Goal: Information Seeking & Learning: Learn about a topic

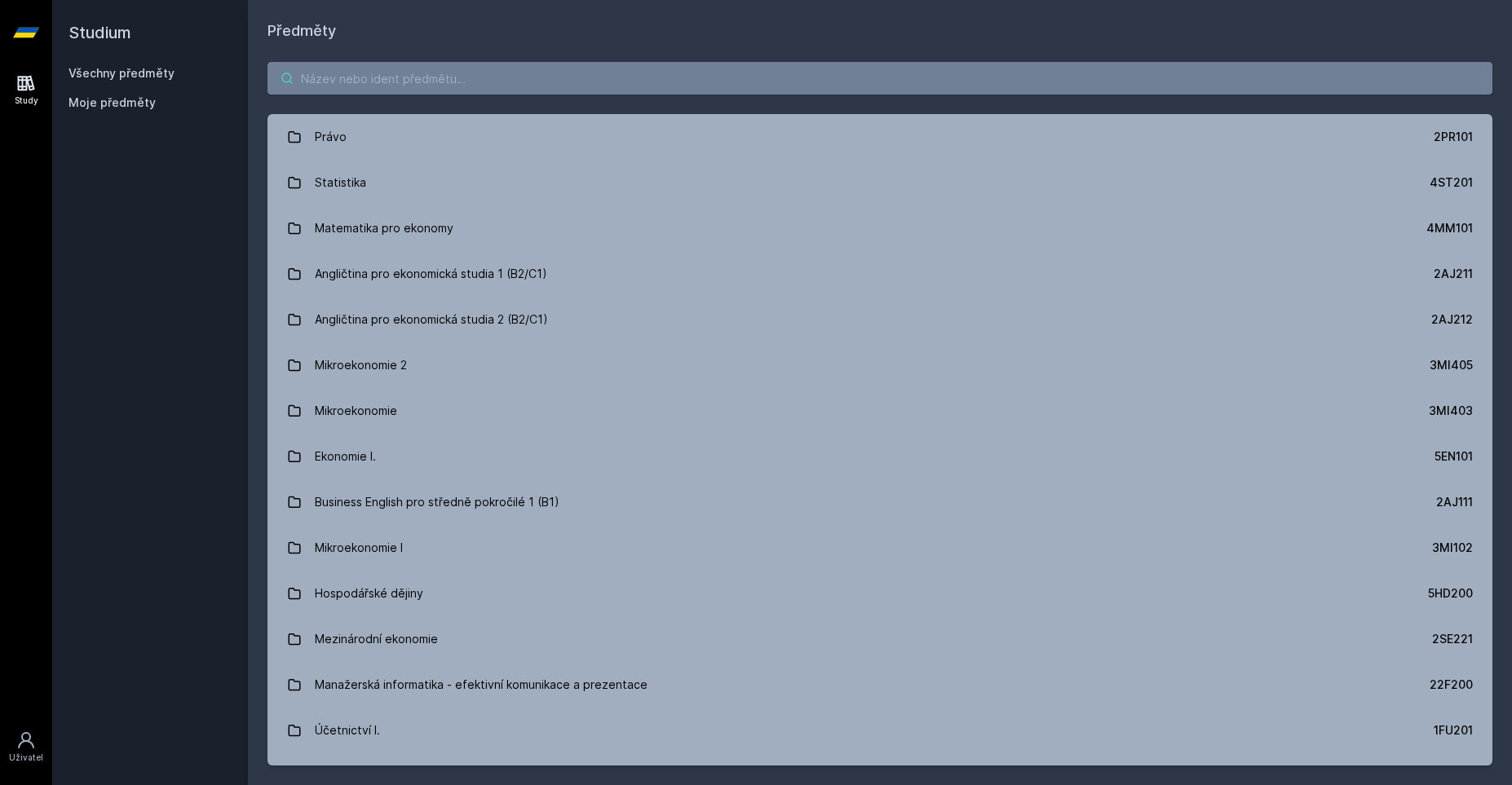
click at [352, 82] on input "search" at bounding box center [880, 78] width 1225 height 32
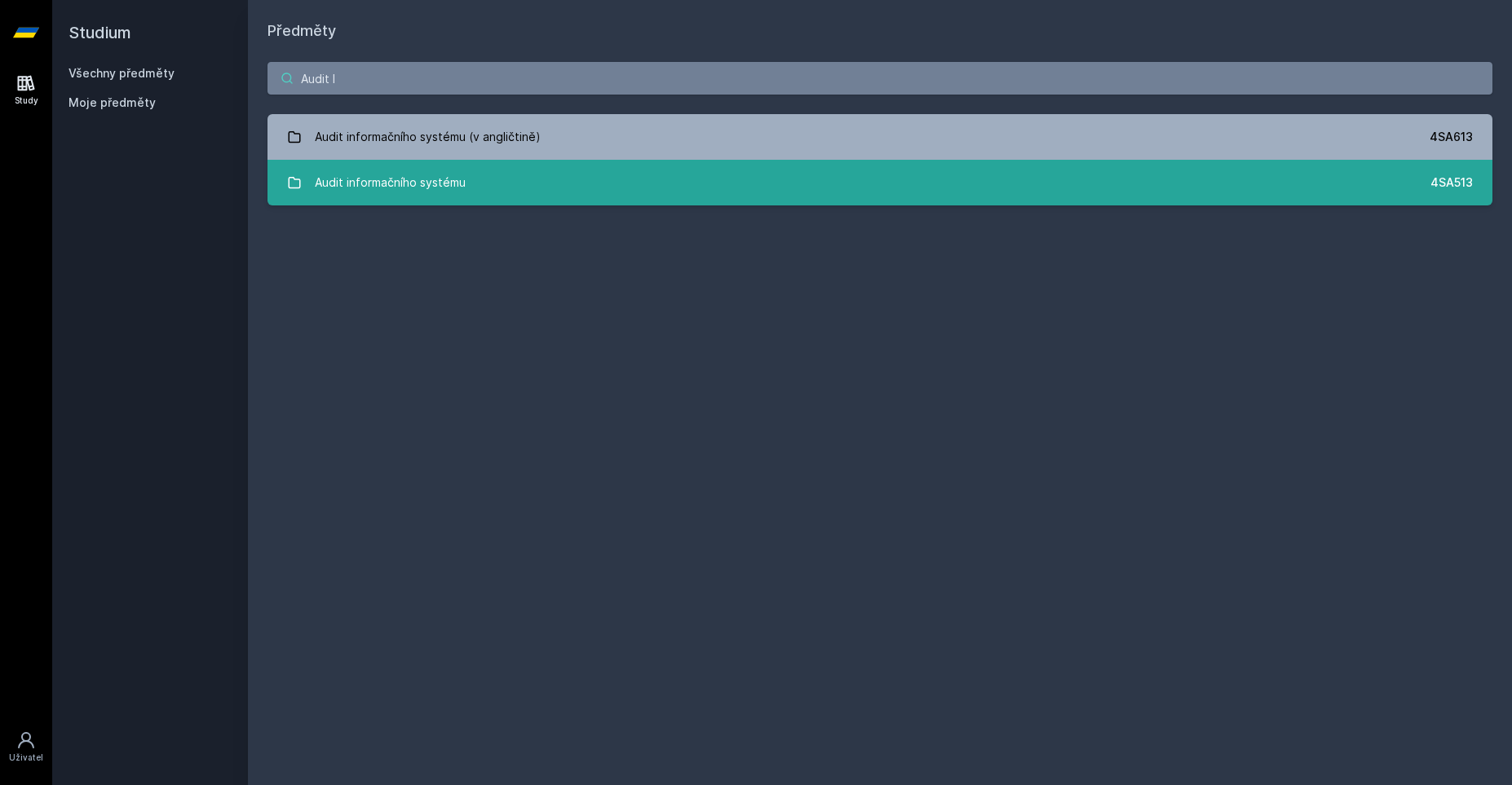
type input "Audit I"
click at [383, 195] on div "Audit informačního systému" at bounding box center [390, 182] width 151 height 32
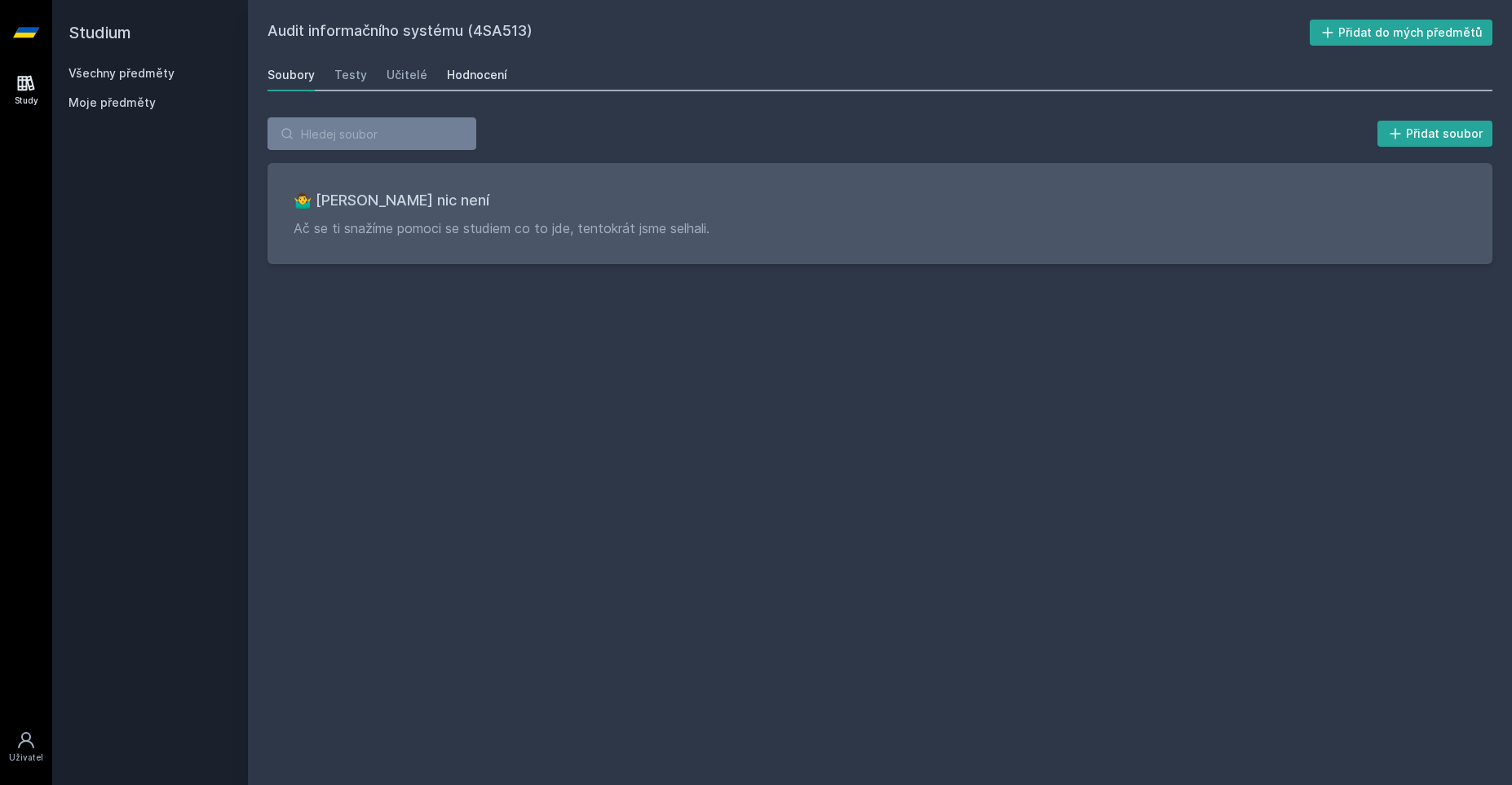
click at [448, 68] on div "Hodnocení" at bounding box center [476, 74] width 60 height 16
click at [279, 64] on link "Soubory" at bounding box center [291, 75] width 48 height 32
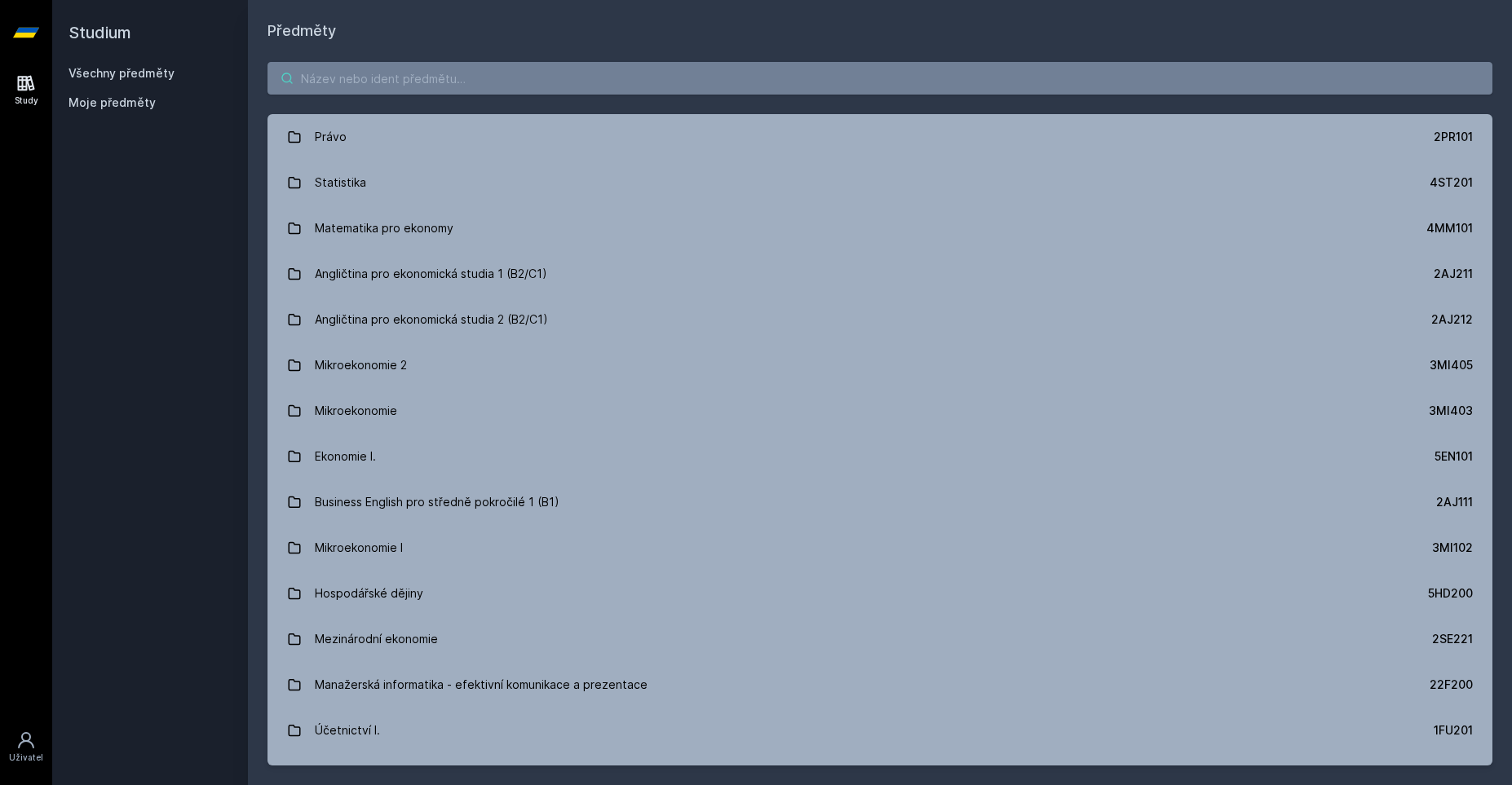
click at [380, 77] on input "search" at bounding box center [880, 78] width 1225 height 32
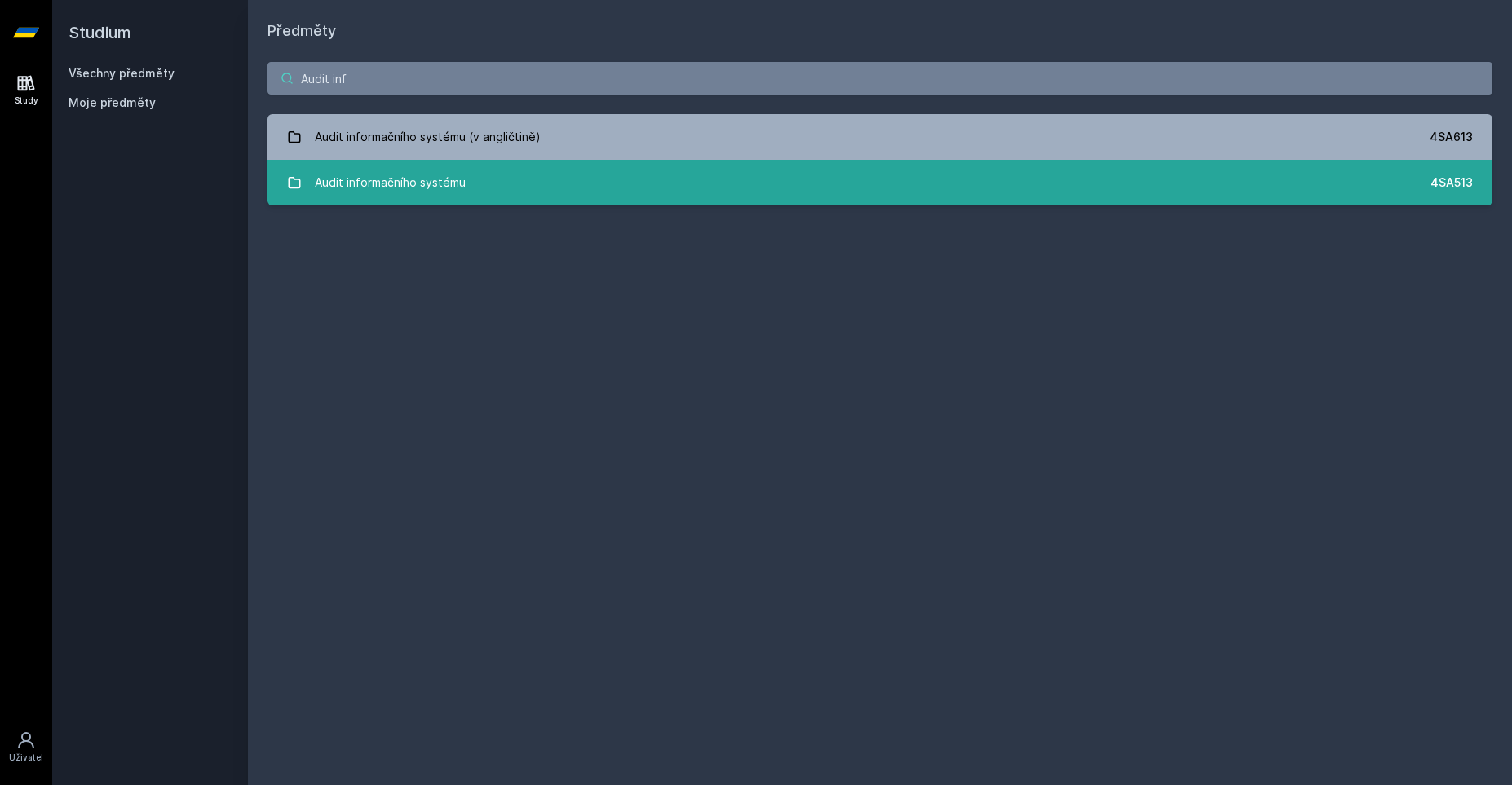
type input "Audit inf"
click at [393, 195] on div "Audit informačního systému" at bounding box center [390, 182] width 151 height 32
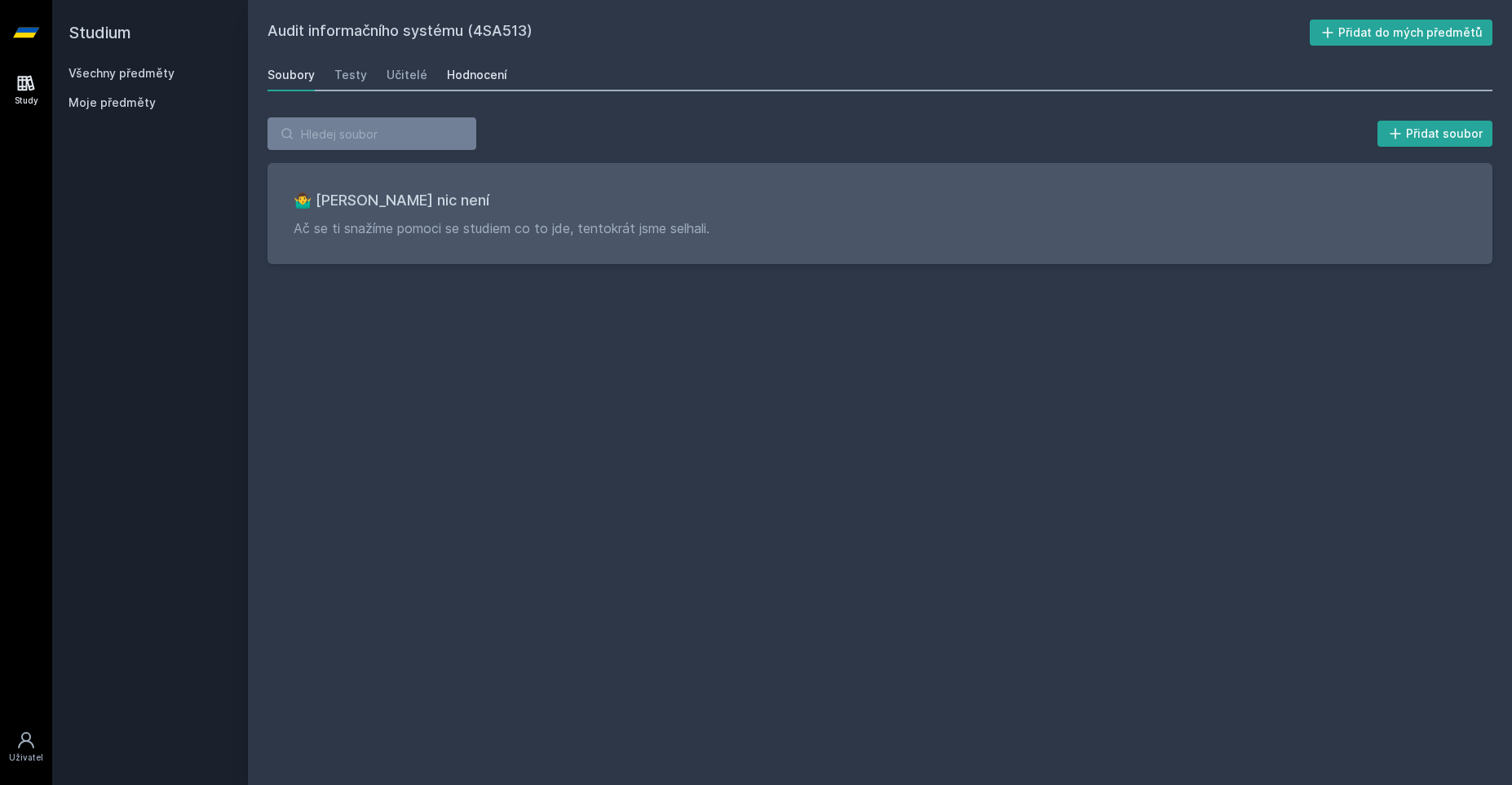
click at [474, 77] on div "Hodnocení" at bounding box center [476, 74] width 60 height 16
click at [298, 79] on div "Soubory" at bounding box center [291, 74] width 48 height 16
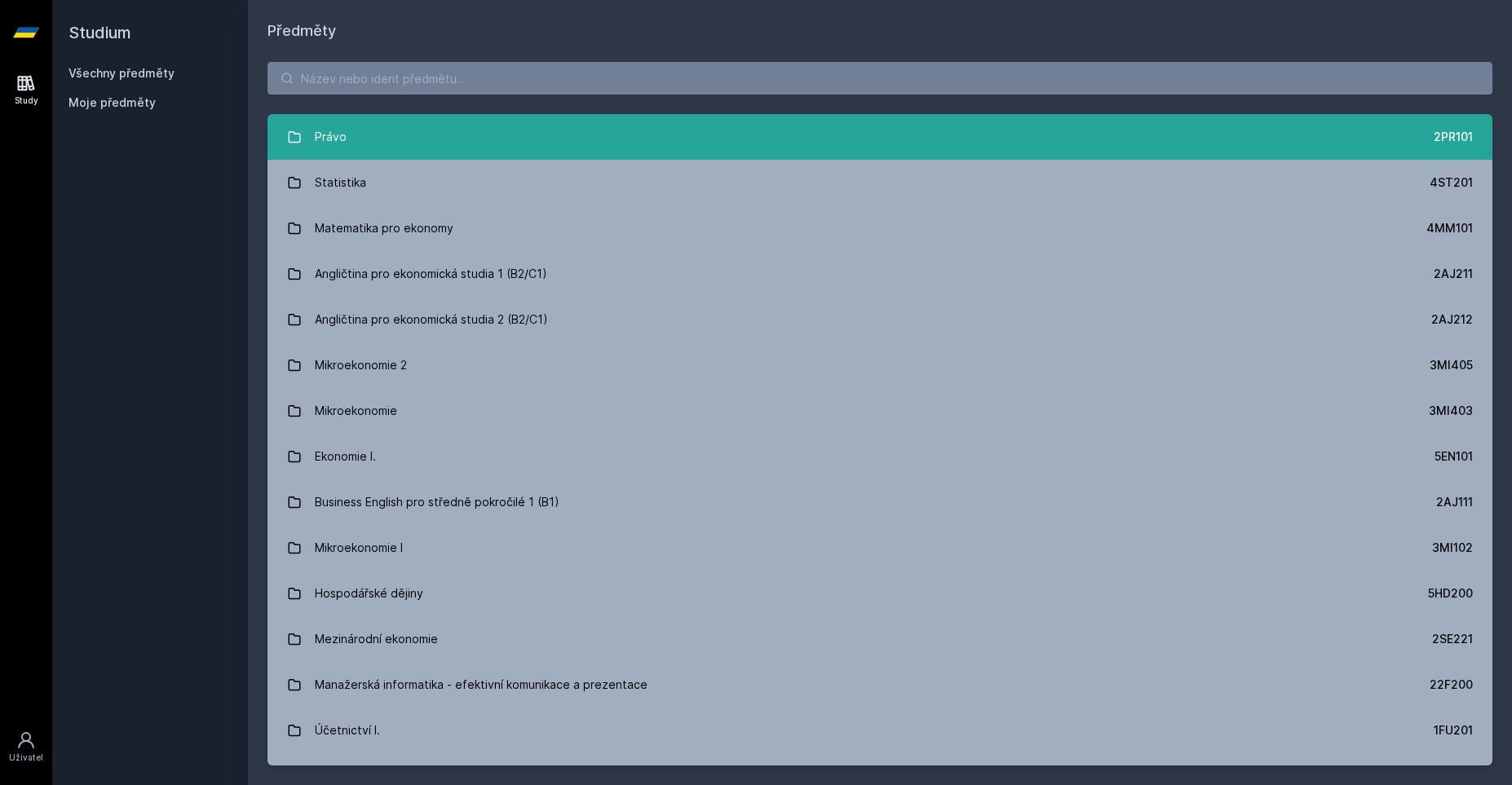
click at [336, 141] on div "Právo" at bounding box center [330, 137] width 31 height 32
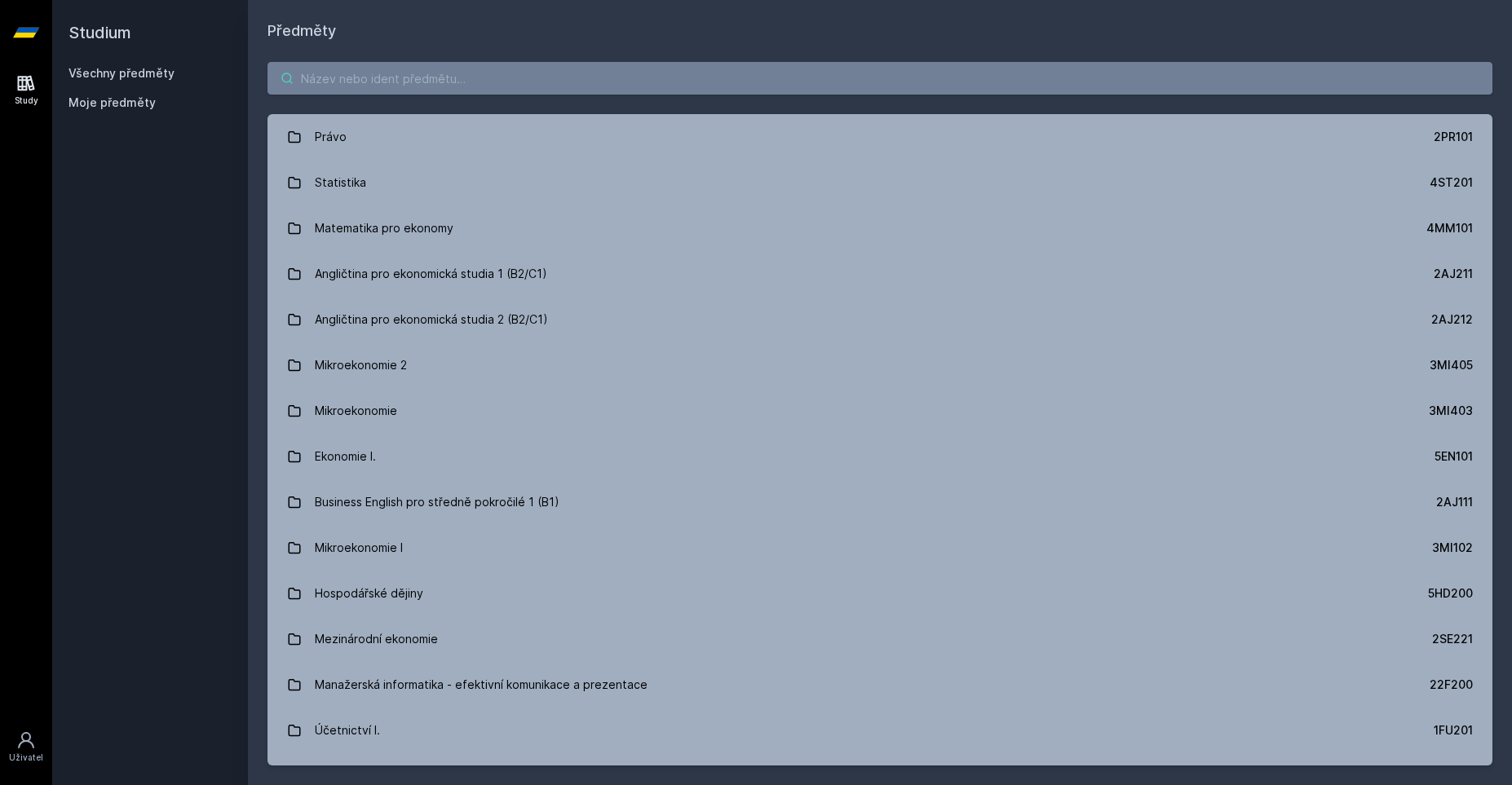
click at [366, 62] on input "search" at bounding box center [880, 78] width 1225 height 32
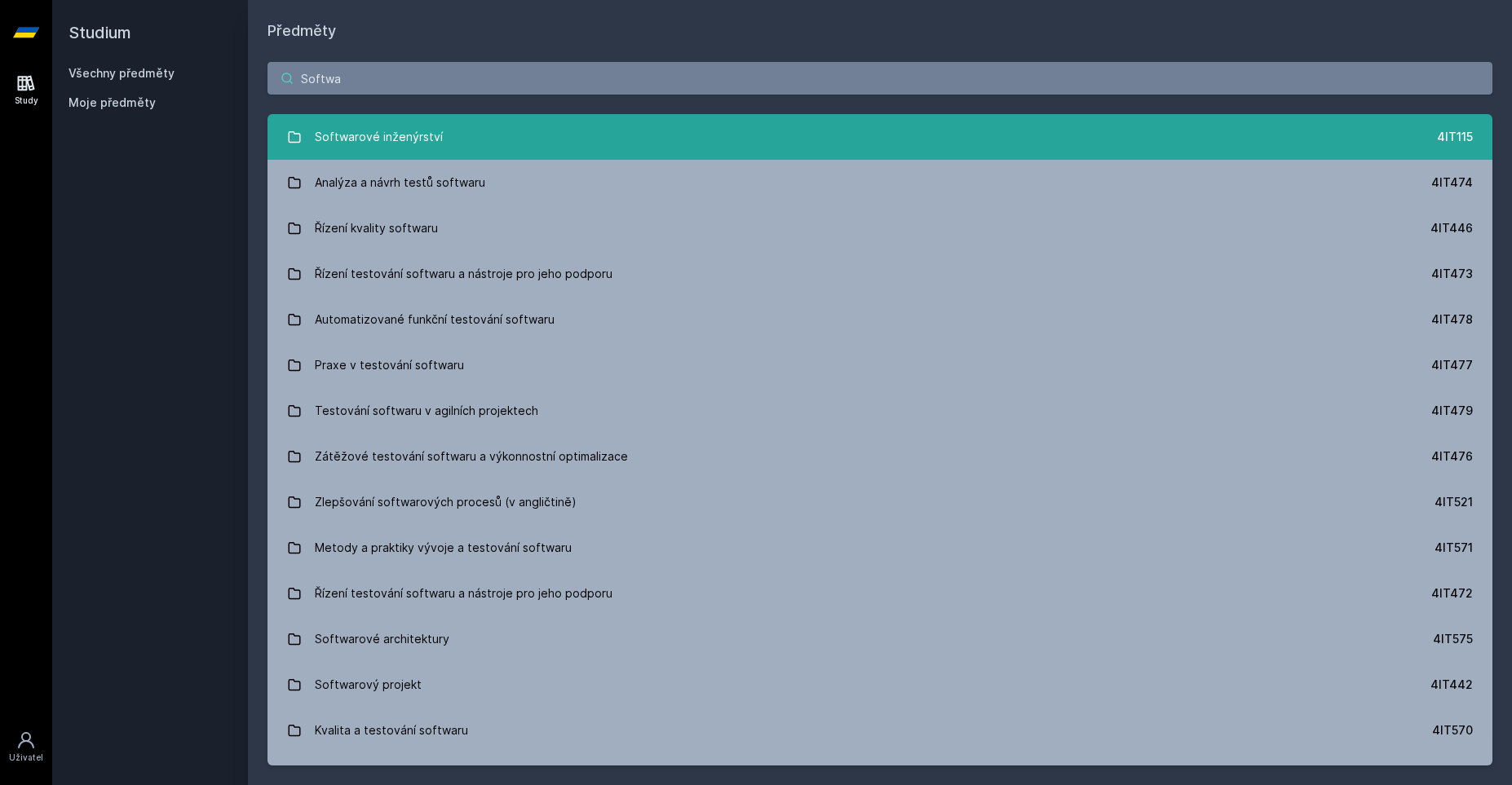
type input "Softwa"
click at [327, 136] on div "Softwarové inženýrství" at bounding box center [378, 137] width 128 height 32
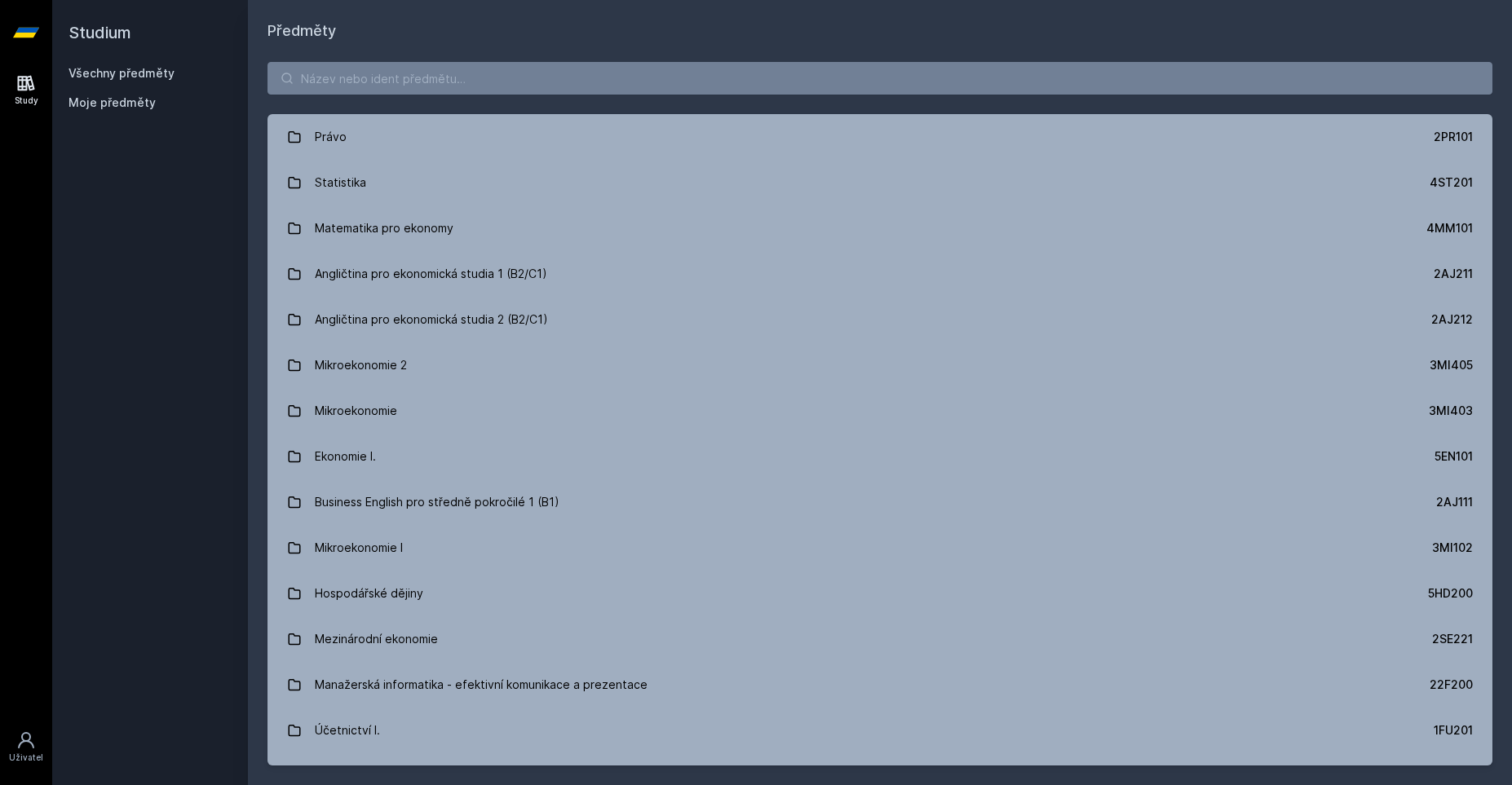
drag, startPoint x: 99, startPoint y: 184, endPoint x: 260, endPoint y: 107, distance: 178.5
click at [102, 182] on div "Studium Všechny předměty Moje předměty" at bounding box center [150, 392] width 196 height 785
click at [321, 82] on input "search" at bounding box center [880, 78] width 1225 height 32
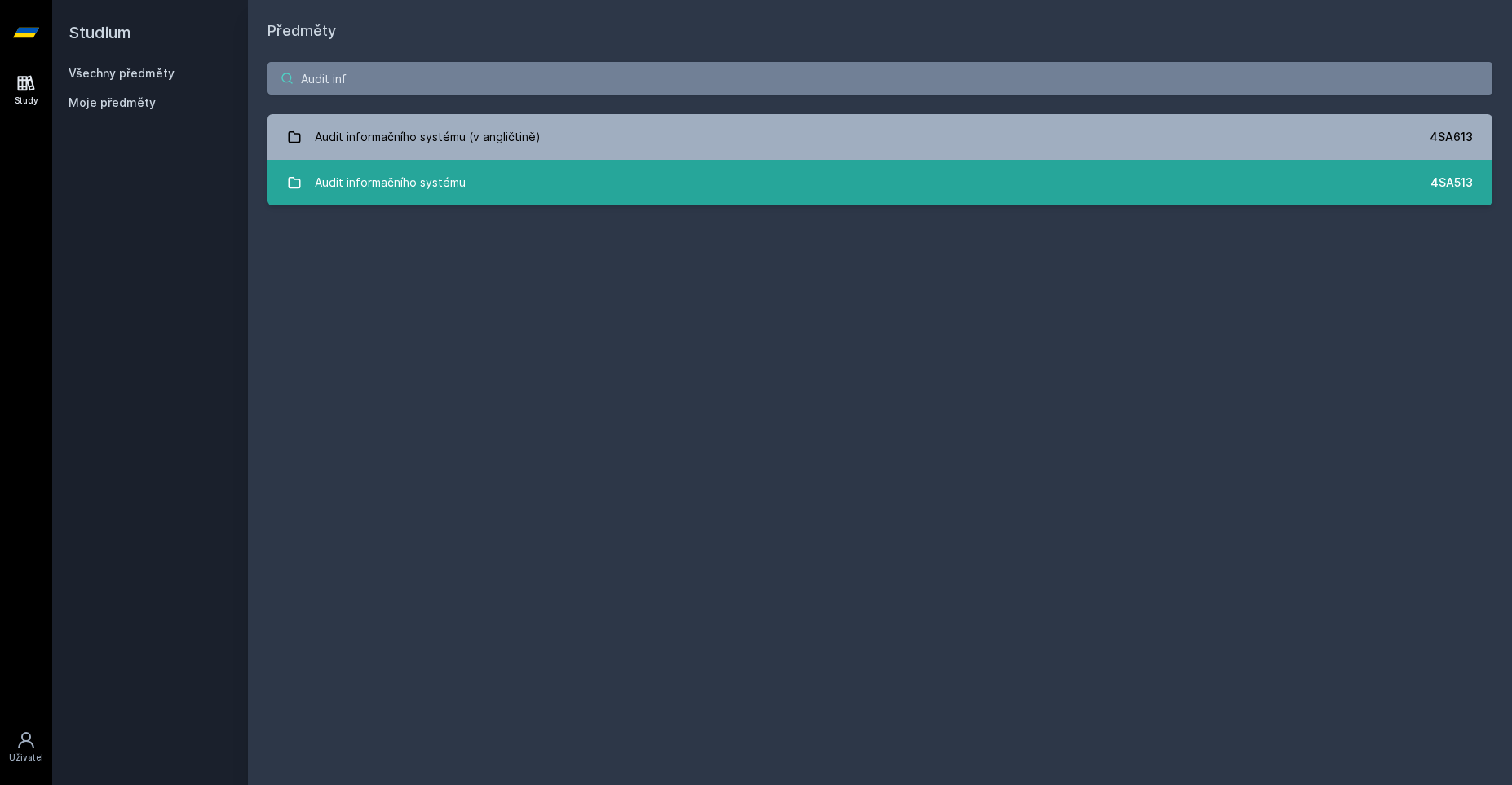
type input "Audit inf"
click at [418, 187] on div "Audit informačního systému" at bounding box center [390, 182] width 151 height 32
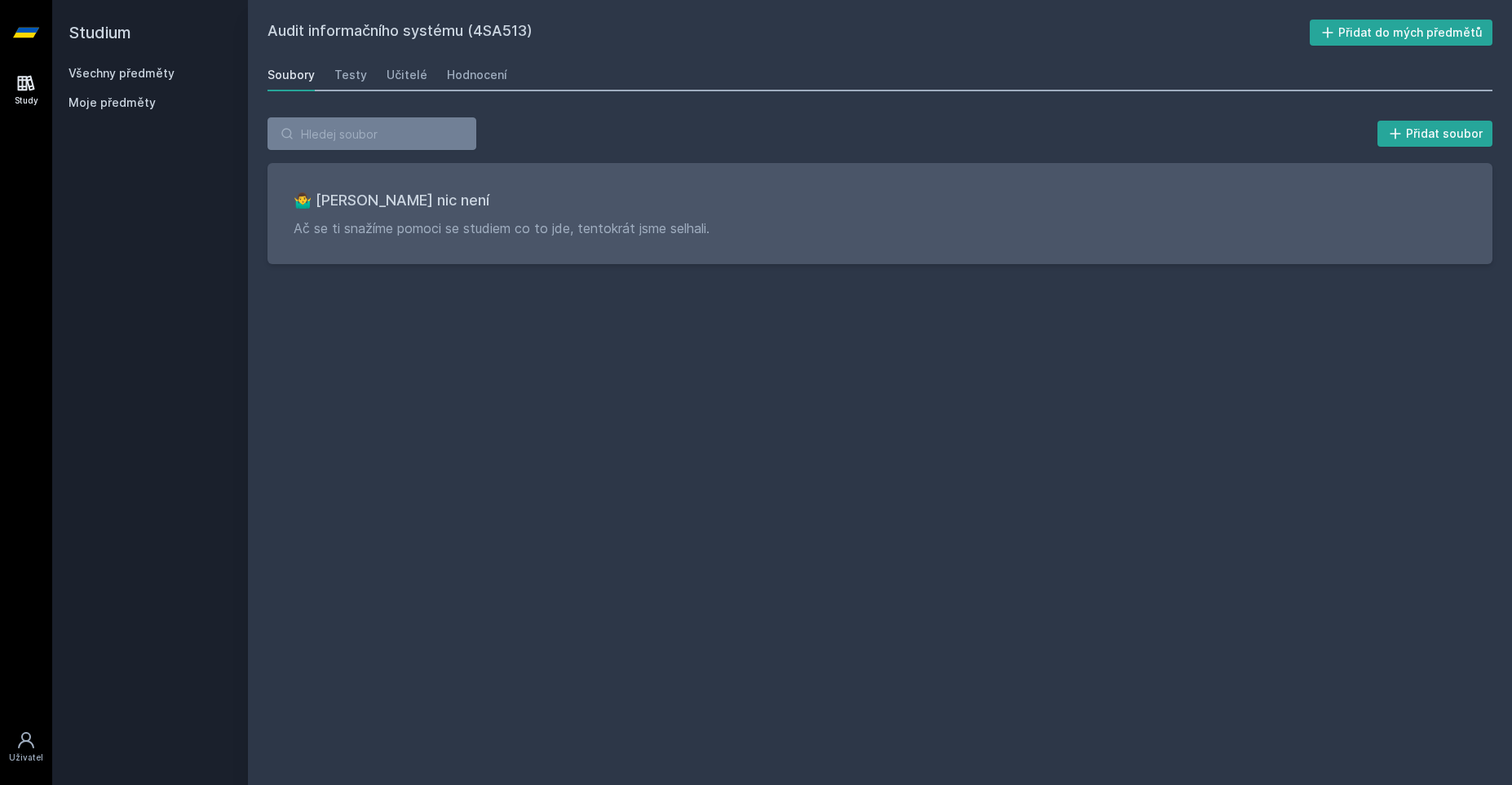
click at [486, 37] on h2 "Audit informačního systému (4SA513)" at bounding box center [788, 32] width 1042 height 26
copy h2 "4SA513"
